Goal: Ask a question

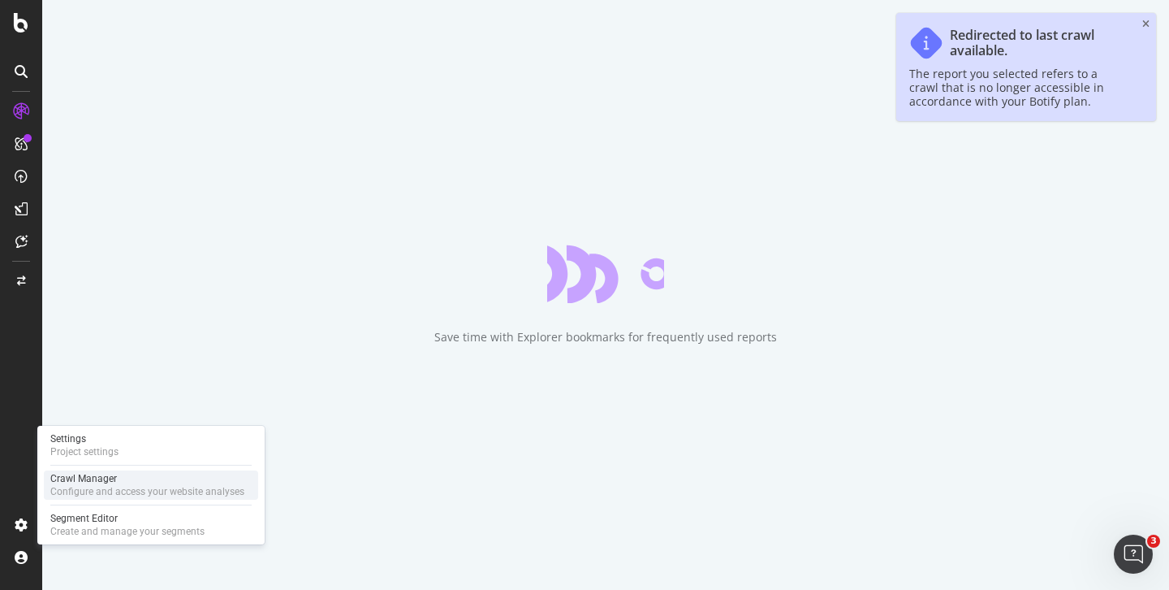
click at [85, 483] on div "Crawl Manager" at bounding box center [147, 478] width 194 height 13
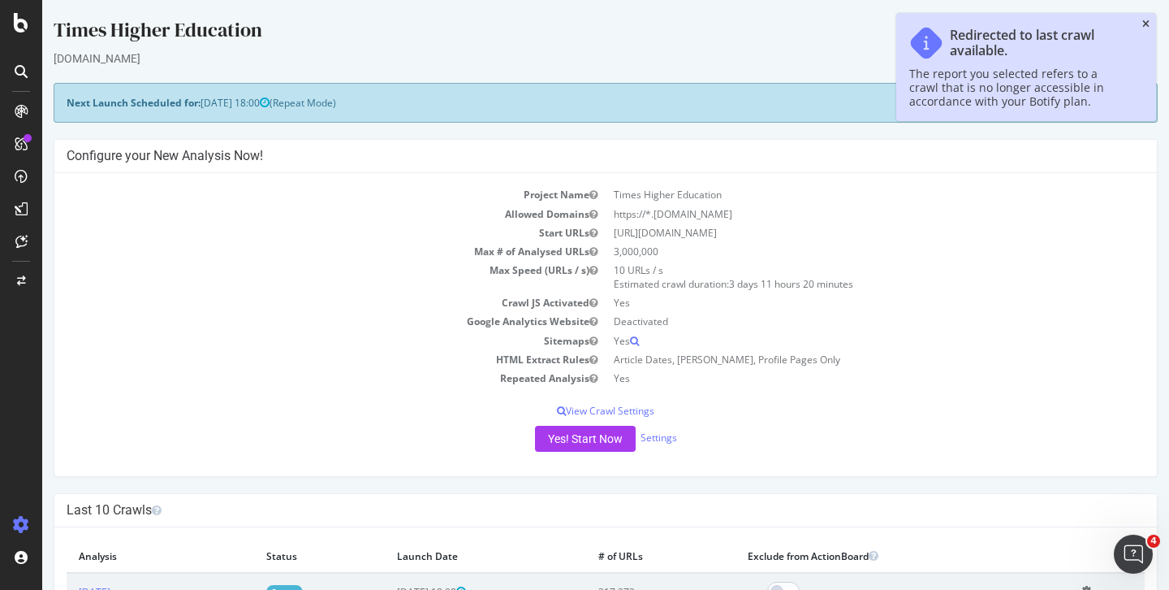
click at [1143, 23] on icon "close toast" at bounding box center [1146, 24] width 7 height 10
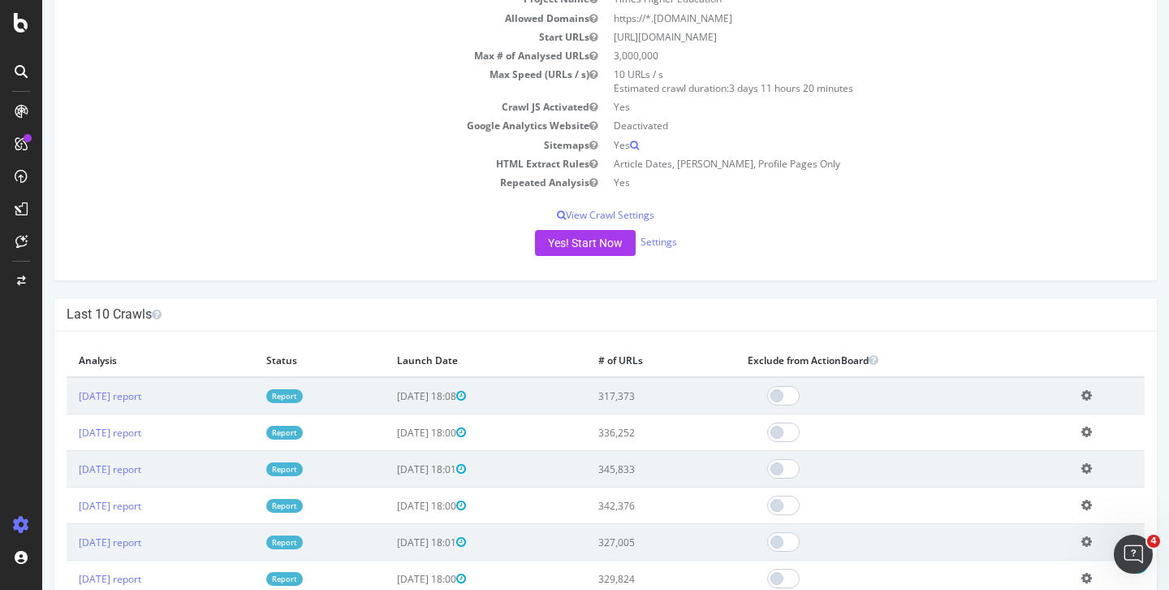
scroll to position [63, 0]
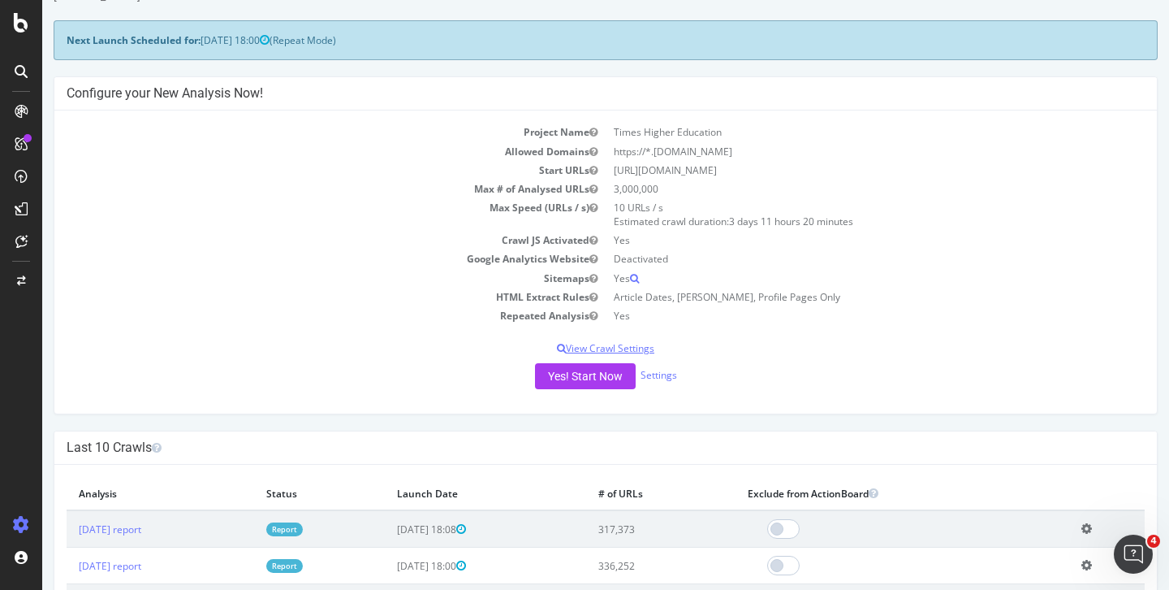
click at [619, 350] on p "View Crawl Settings" at bounding box center [606, 348] width 1078 height 14
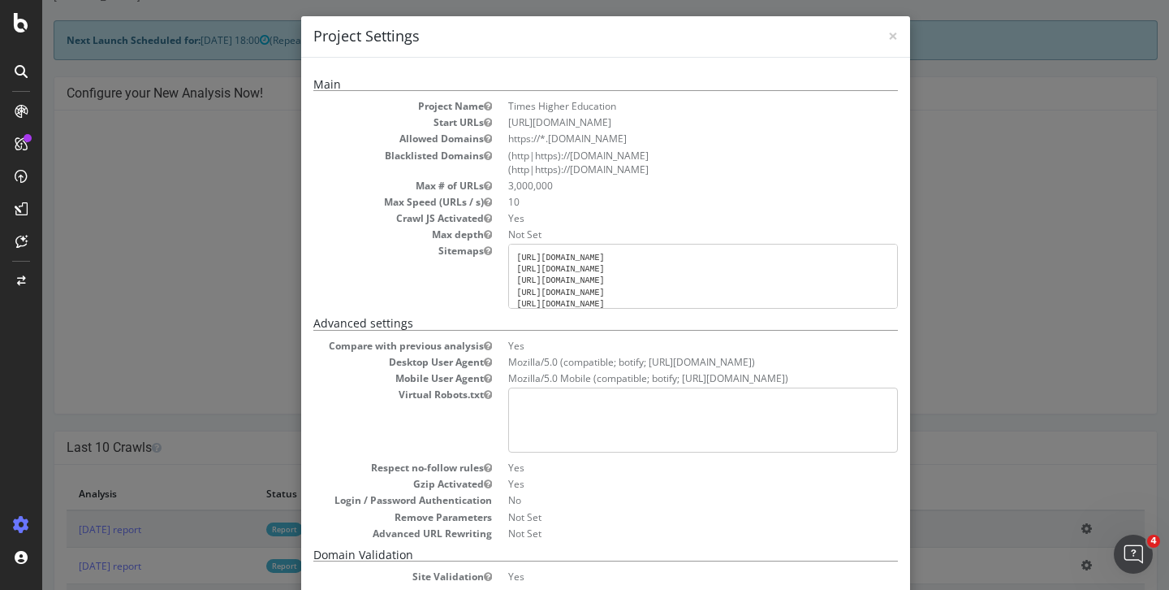
scroll to position [0, 0]
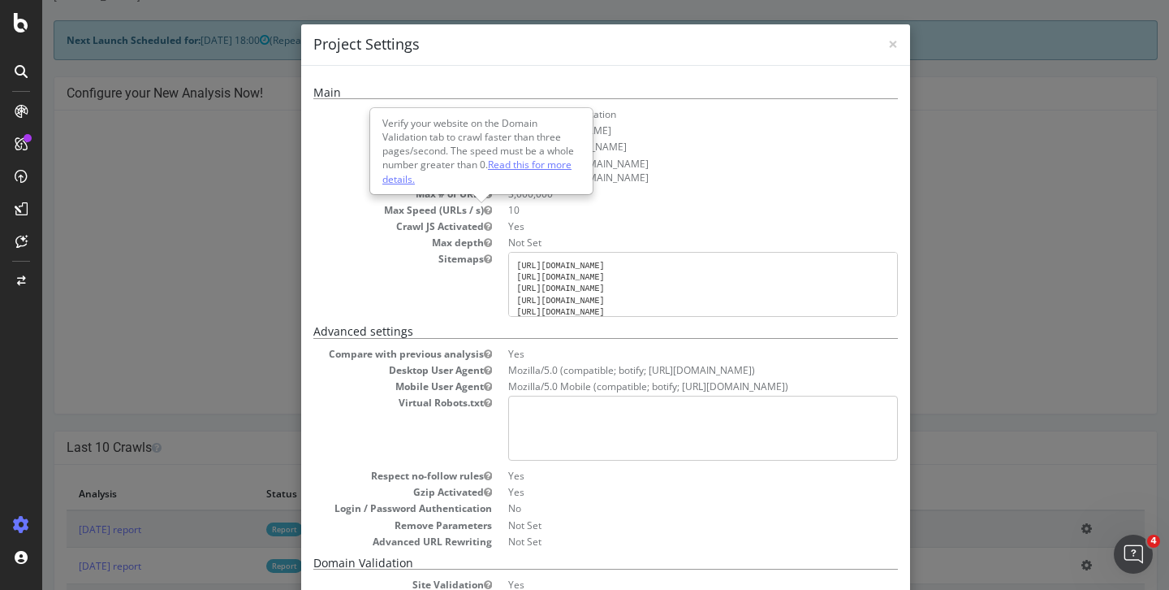
click at [520, 164] on link "Read this for more details." at bounding box center [476, 172] width 189 height 28
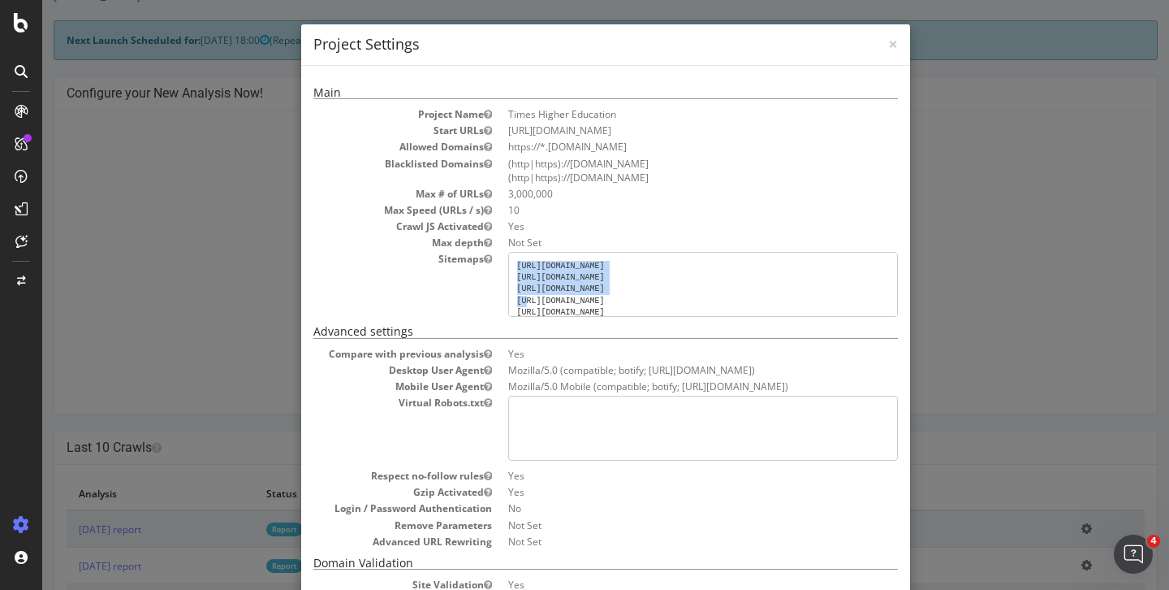
drag, startPoint x: 803, startPoint y: 265, endPoint x: 499, endPoint y: 262, distance: 304.5
click at [499, 262] on dl "Project Name Times Higher Education Start URLs [URL][DOMAIN_NAME] Allowed Domai…" at bounding box center [605, 212] width 585 height 210
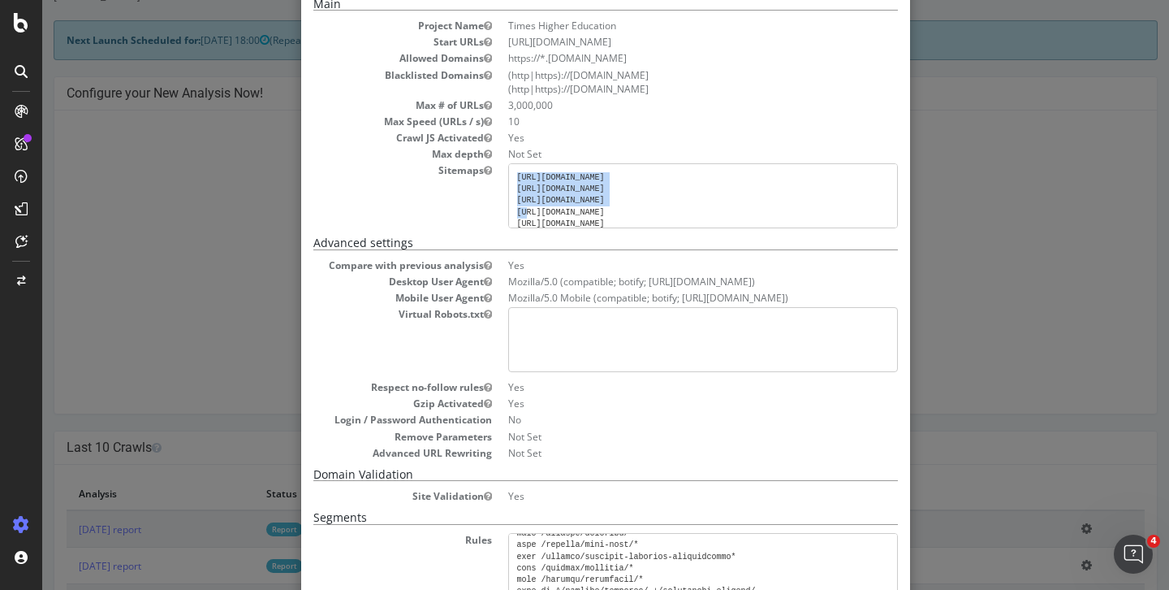
scroll to position [66, 0]
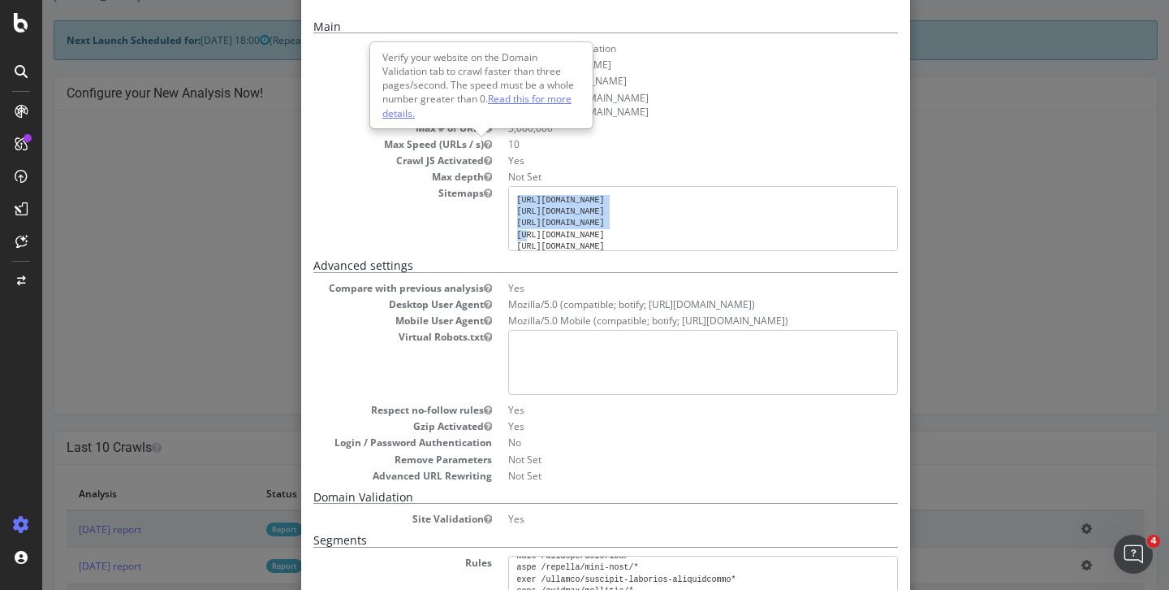
click at [523, 101] on link "Read this for more details." at bounding box center [476, 106] width 189 height 28
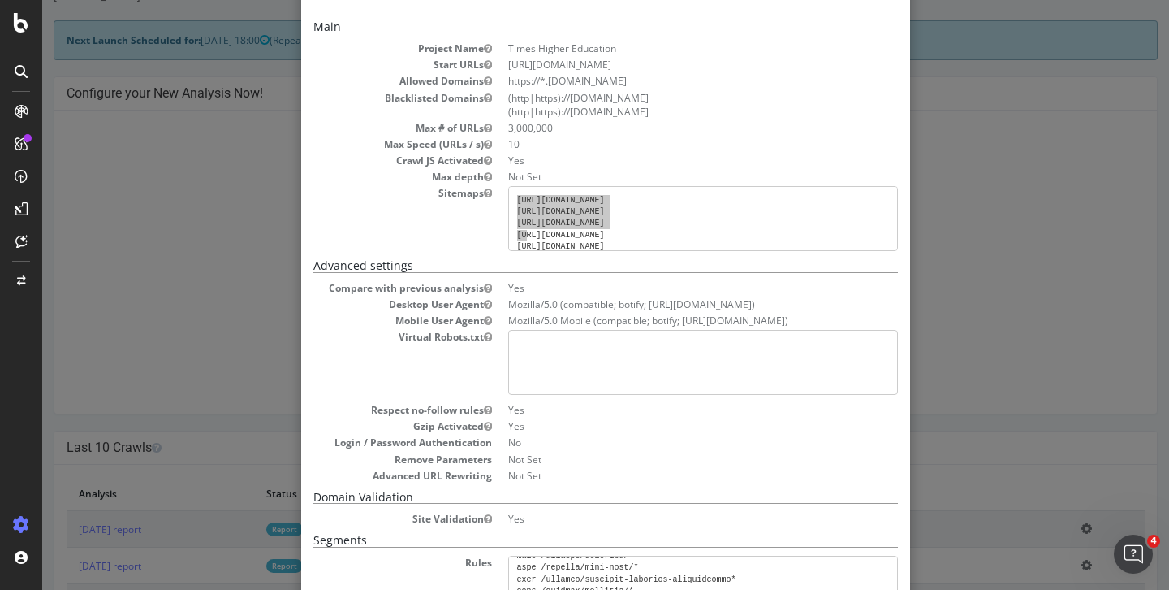
click at [1130, 555] on icon "Open Intercom Messenger" at bounding box center [1134, 554] width 27 height 27
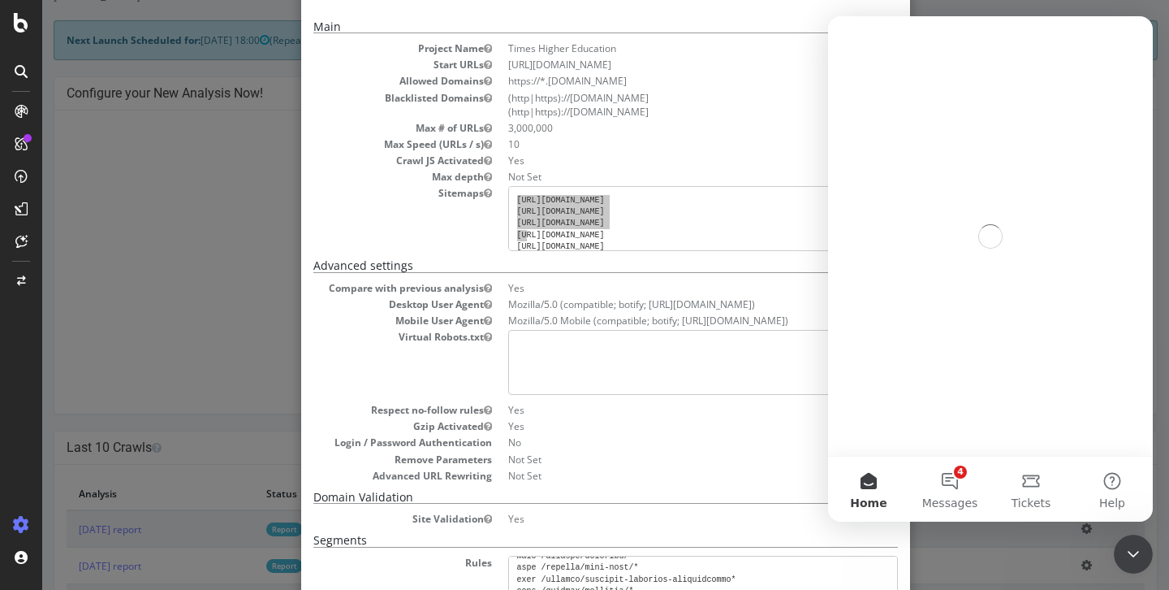
scroll to position [0, 0]
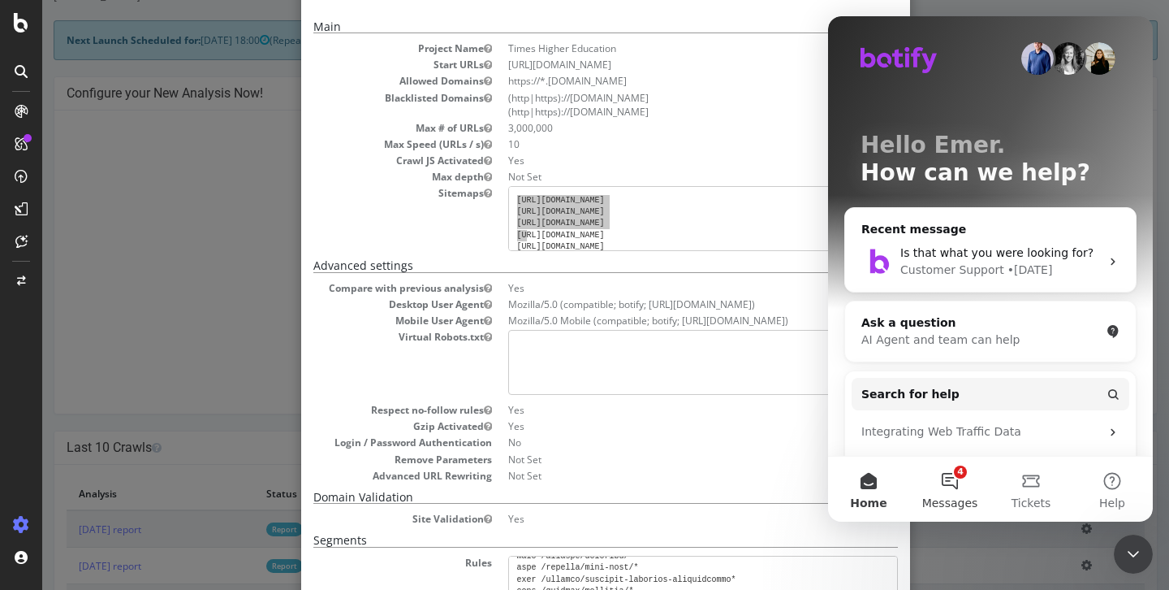
click at [953, 476] on button "4 Messages" at bounding box center [950, 488] width 81 height 65
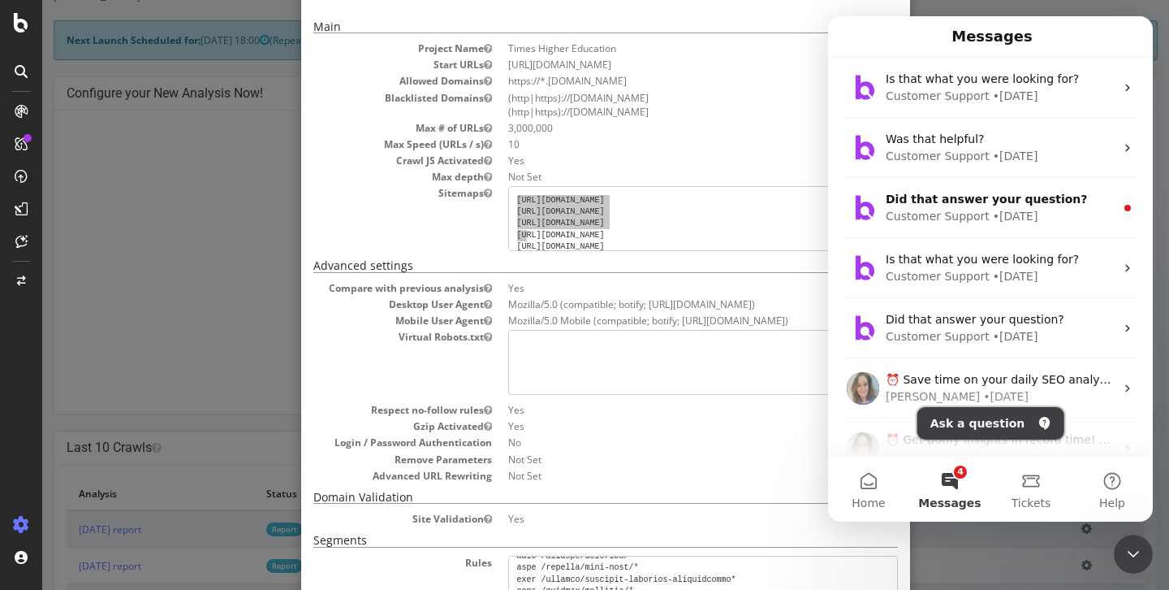
click at [968, 421] on button "Ask a question" at bounding box center [991, 423] width 147 height 32
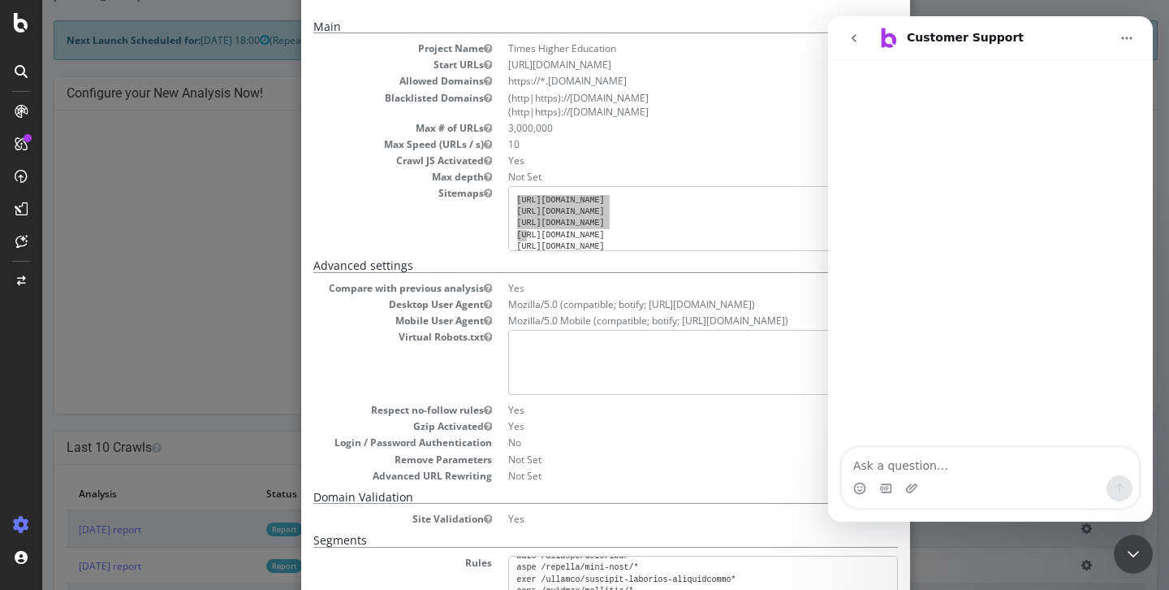
click at [899, 468] on textarea "Ask a question…" at bounding box center [990, 461] width 297 height 28
type textarea "w"
type textarea "u"
type textarea "Is max speed 10 URLs per second high?"
